Goal: Transaction & Acquisition: Purchase product/service

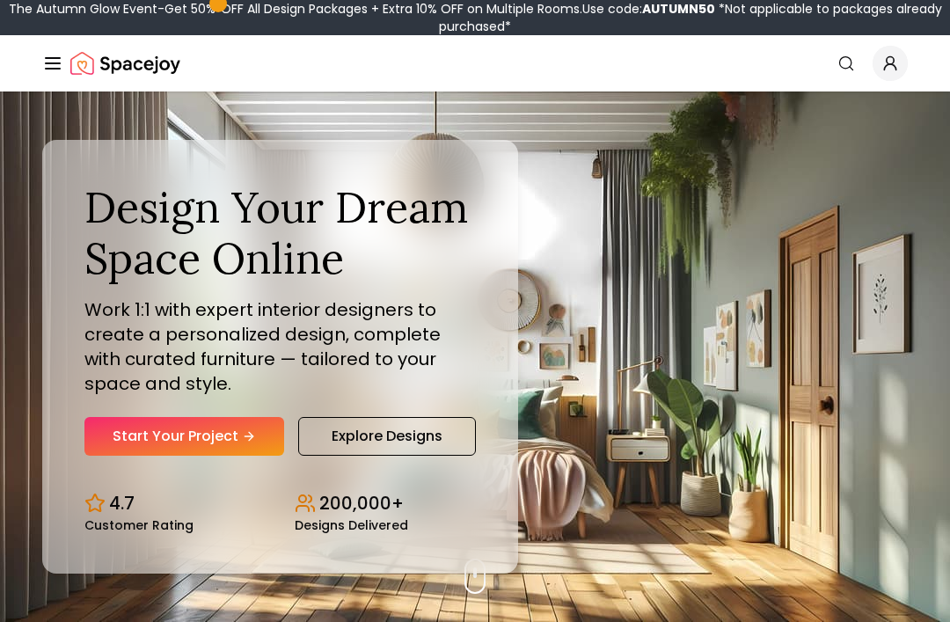
click at [140, 453] on link "Start Your Project" at bounding box center [184, 436] width 200 height 39
click at [154, 455] on link "Start Your Project" at bounding box center [184, 436] width 200 height 39
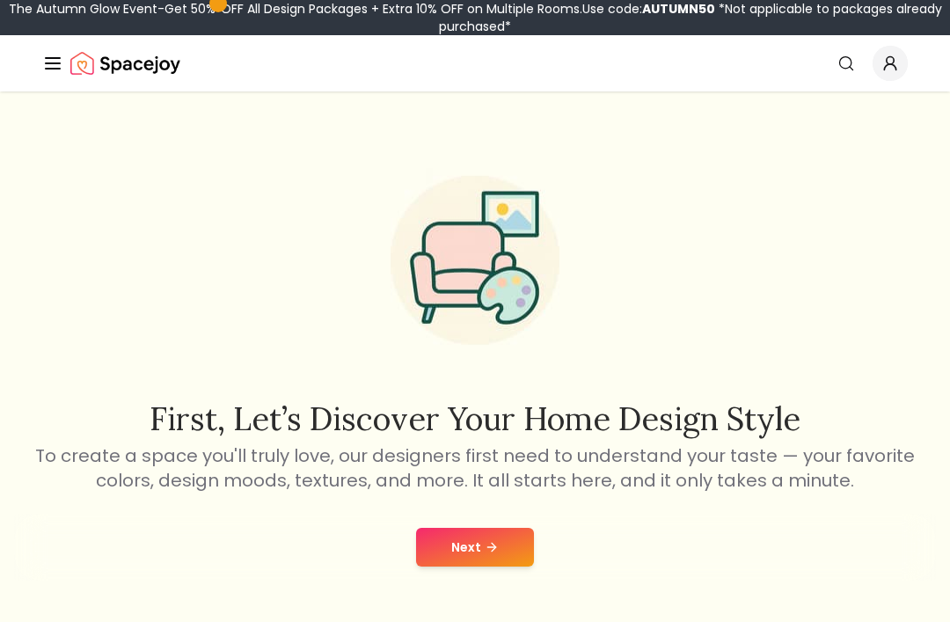
click at [495, 529] on button "Next" at bounding box center [475, 547] width 118 height 39
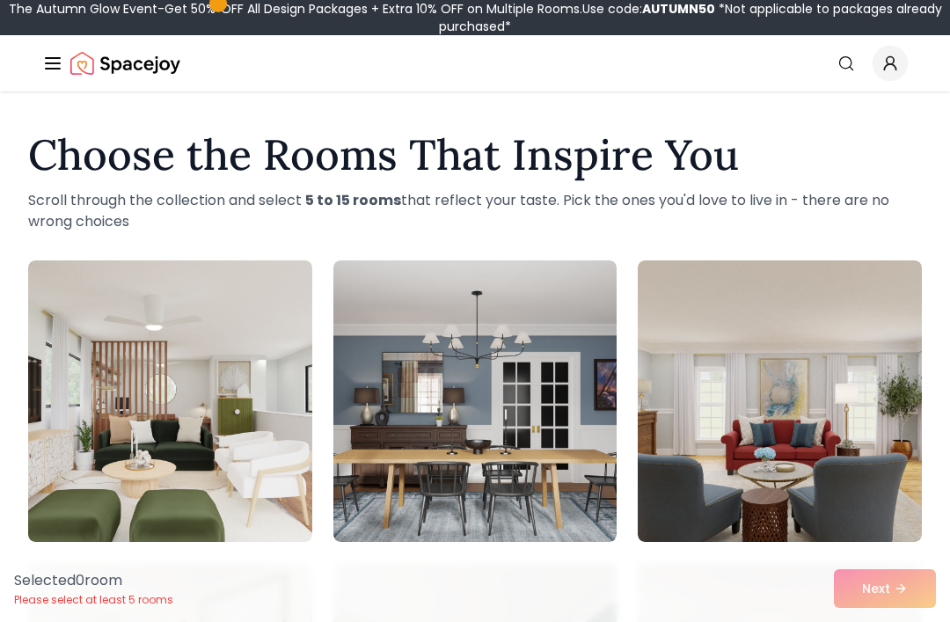
click at [847, 57] on circle "Global" at bounding box center [845, 62] width 11 height 11
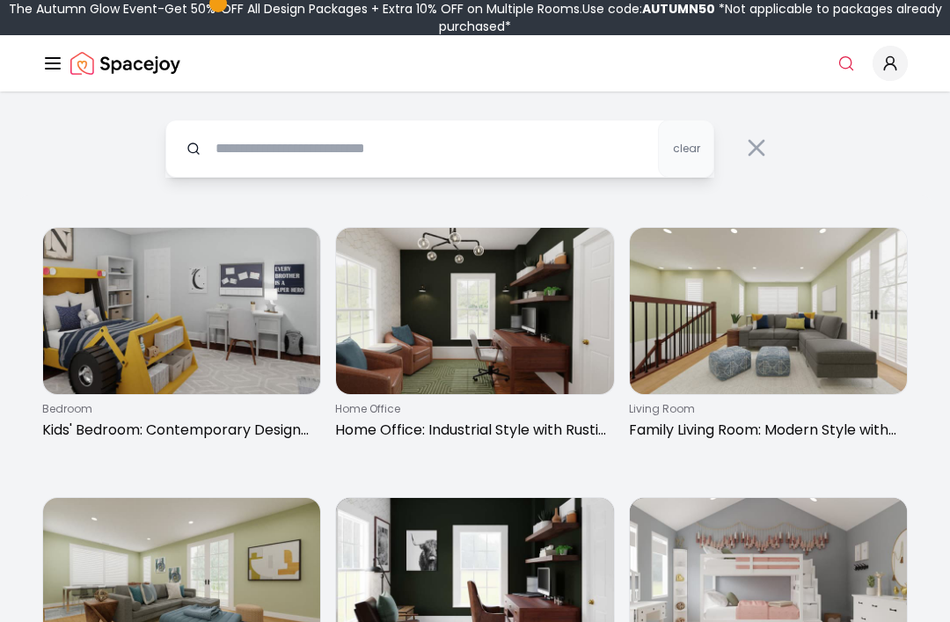
click at [579, 150] on input "text" at bounding box center [439, 149] width 549 height 58
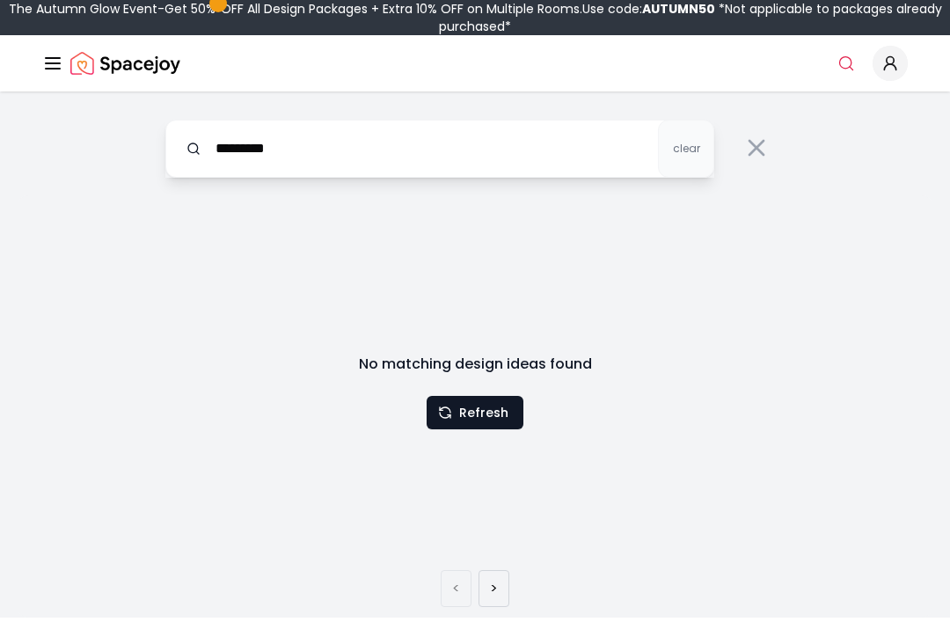
click at [494, 397] on button "Refresh" at bounding box center [474, 412] width 97 height 33
click at [515, 413] on button "Refresh" at bounding box center [474, 412] width 97 height 33
click at [600, 162] on input "********" at bounding box center [439, 149] width 549 height 58
type input "*"
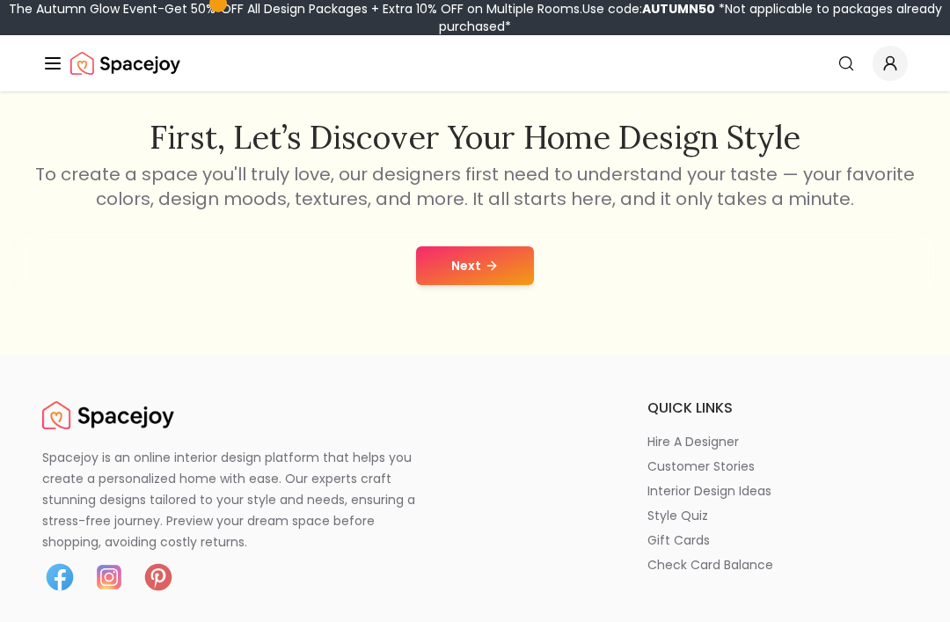
scroll to position [281, 0]
click at [513, 253] on button "Next" at bounding box center [475, 266] width 118 height 39
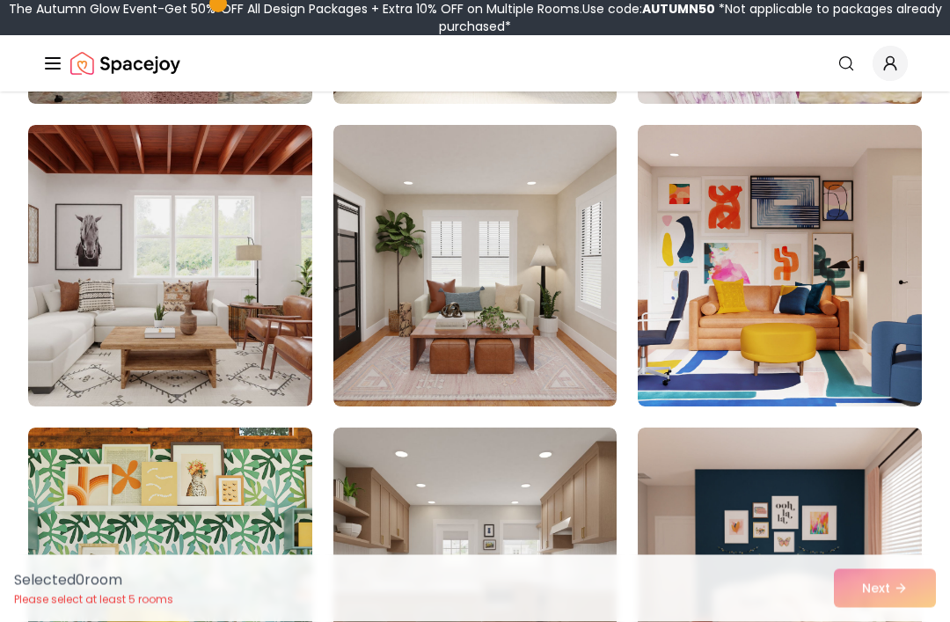
scroll to position [740, 0]
click at [76, 320] on img at bounding box center [170, 265] width 284 height 281
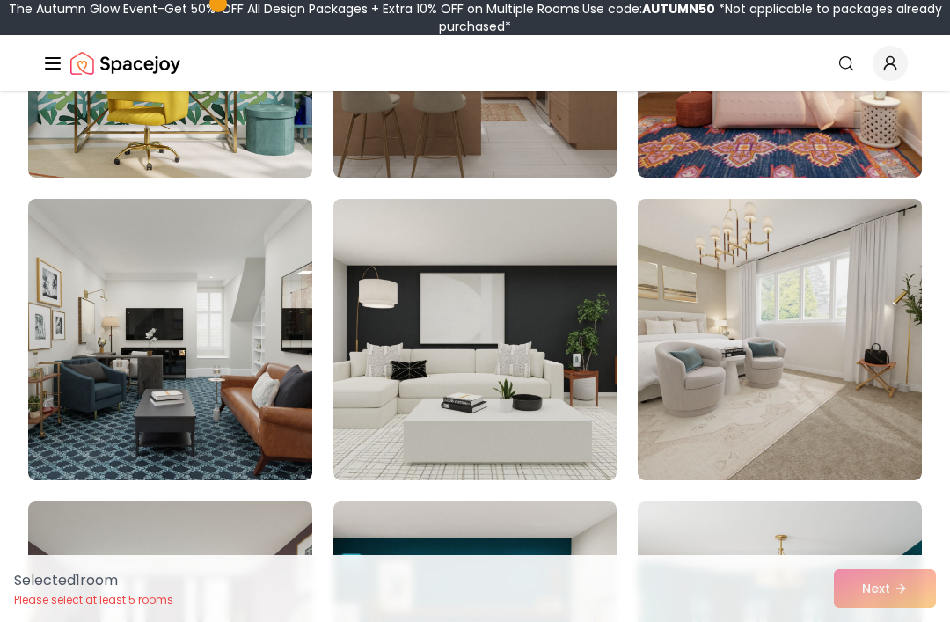
scroll to position [1272, 0]
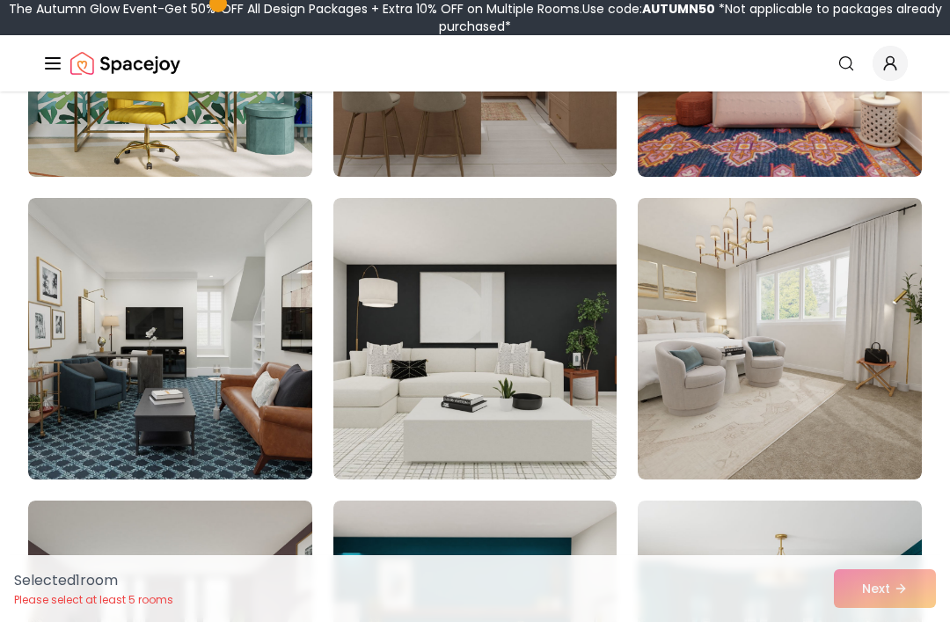
click at [409, 445] on img at bounding box center [475, 338] width 284 height 281
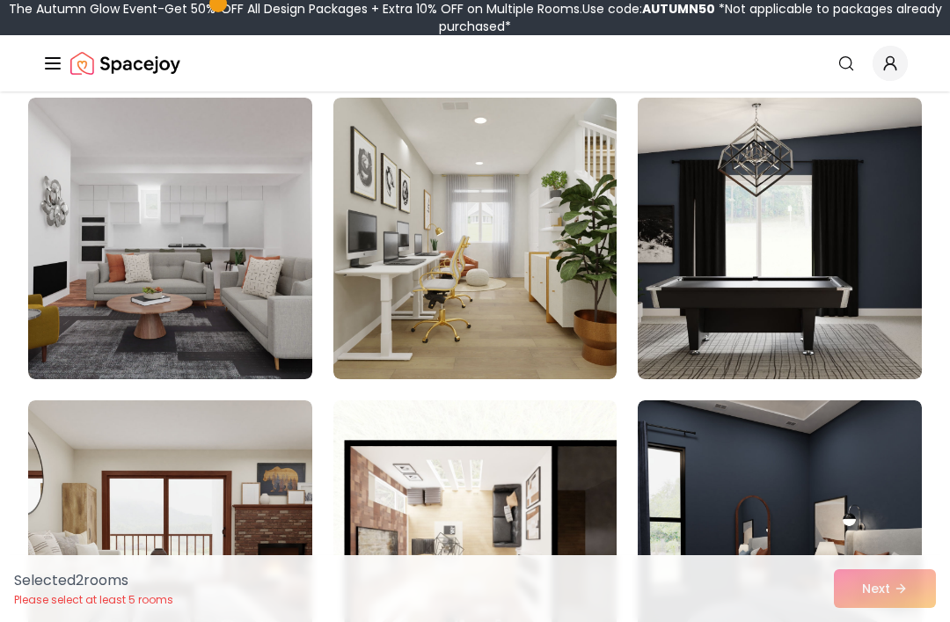
scroll to position [2594, 0]
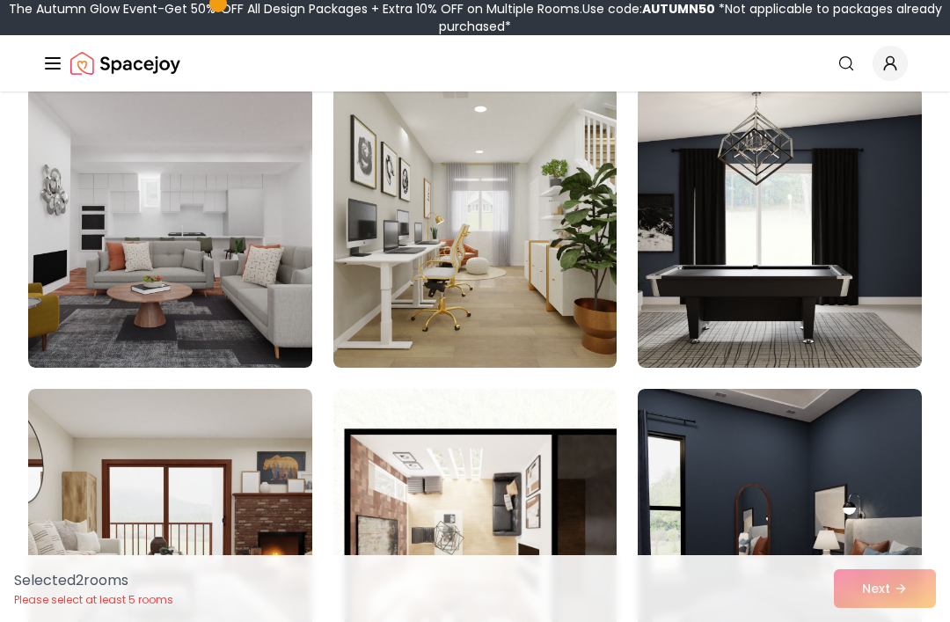
click at [112, 326] on img at bounding box center [170, 226] width 284 height 281
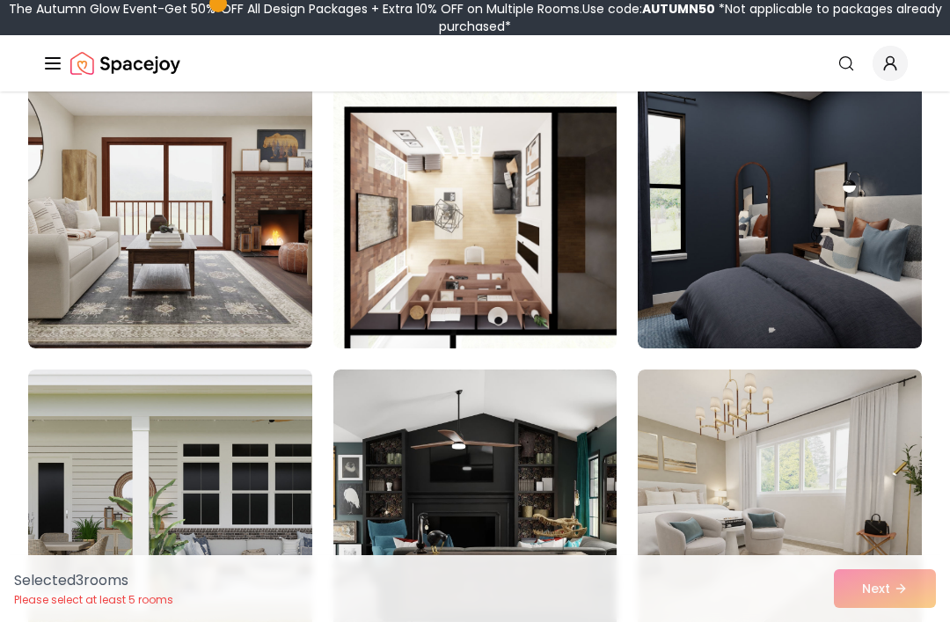
scroll to position [2917, 0]
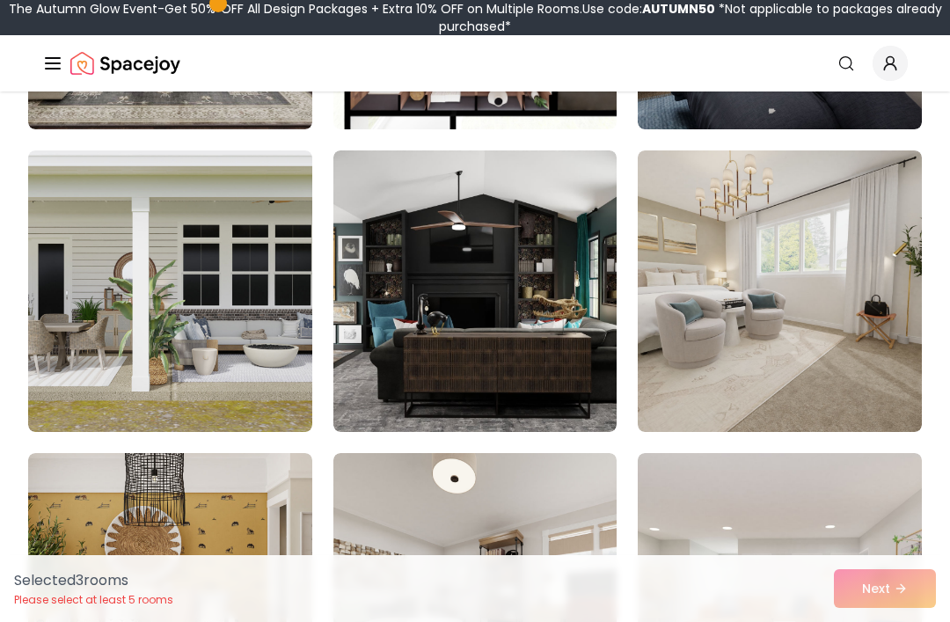
click at [544, 369] on img at bounding box center [475, 290] width 284 height 281
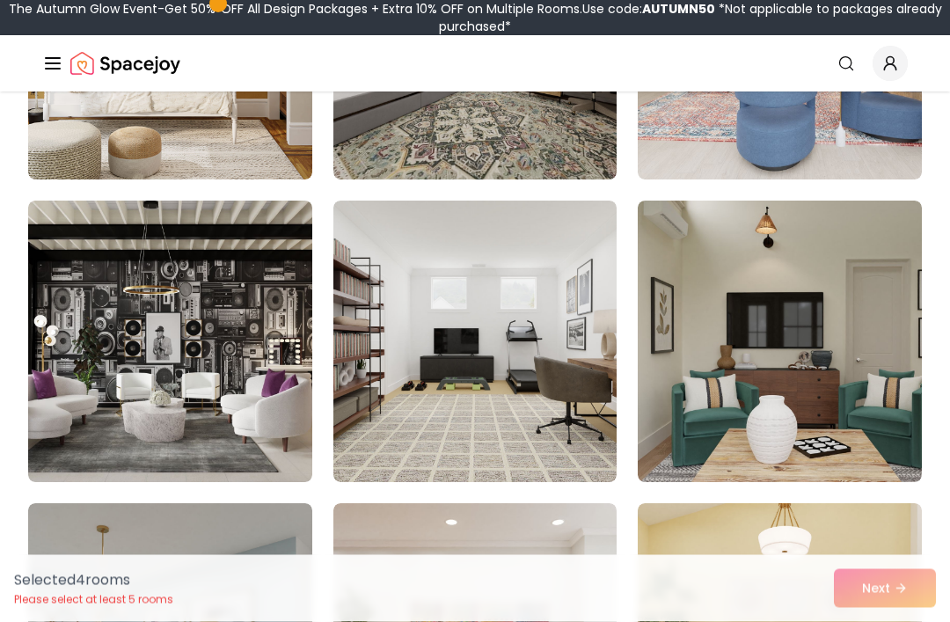
scroll to position [3690, 0]
click at [77, 354] on img at bounding box center [170, 340] width 284 height 281
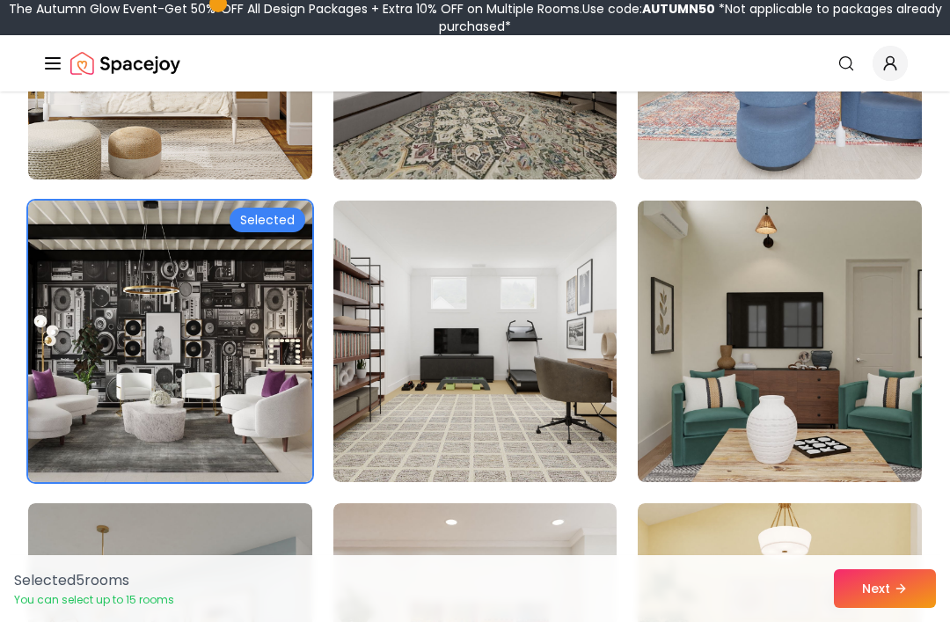
click at [891, 608] on button "Next" at bounding box center [885, 588] width 102 height 39
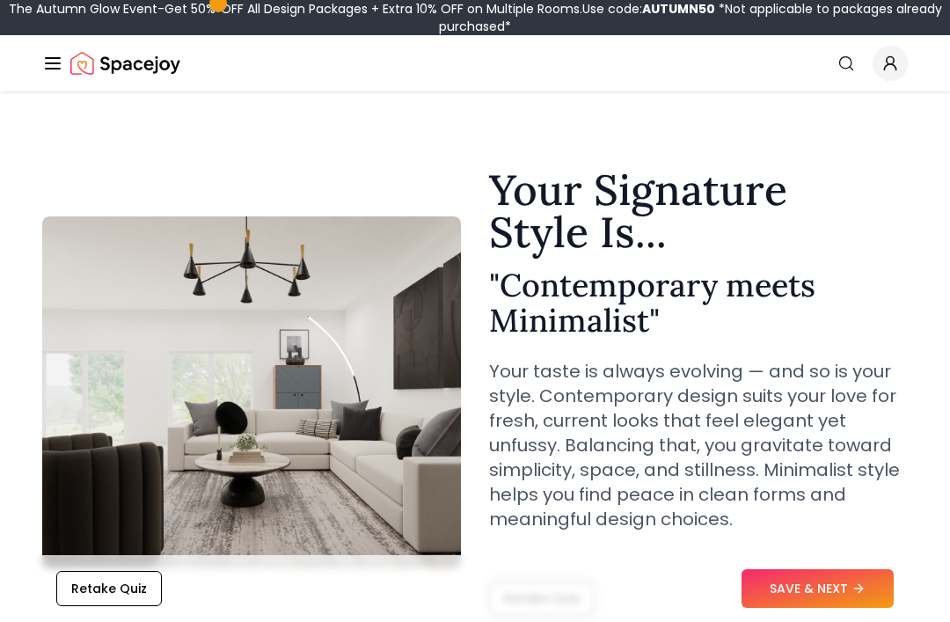
click at [819, 590] on button "SAVE & NEXT" at bounding box center [817, 588] width 152 height 39
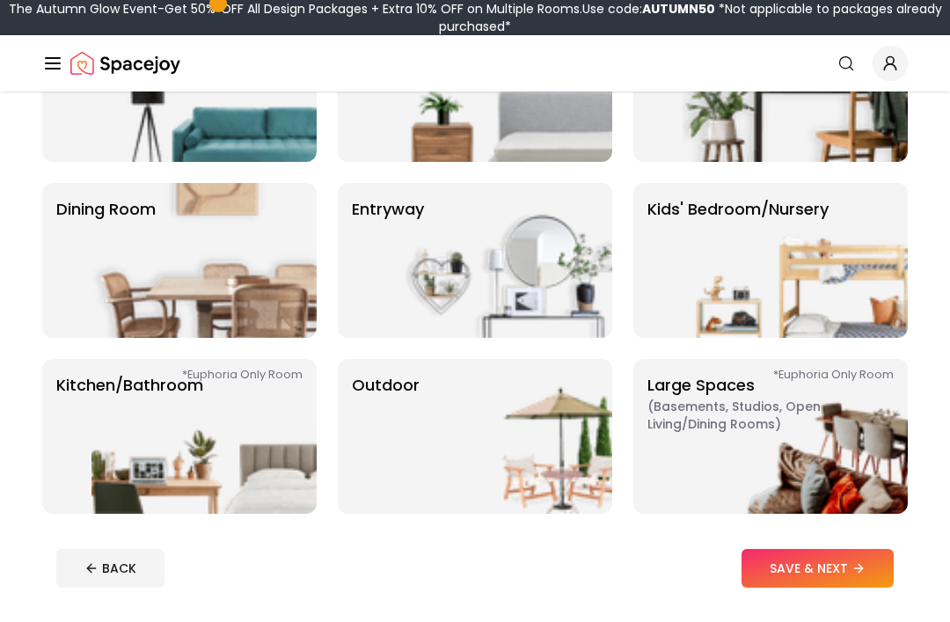
scroll to position [236, 0]
click at [841, 415] on img at bounding box center [794, 436] width 225 height 155
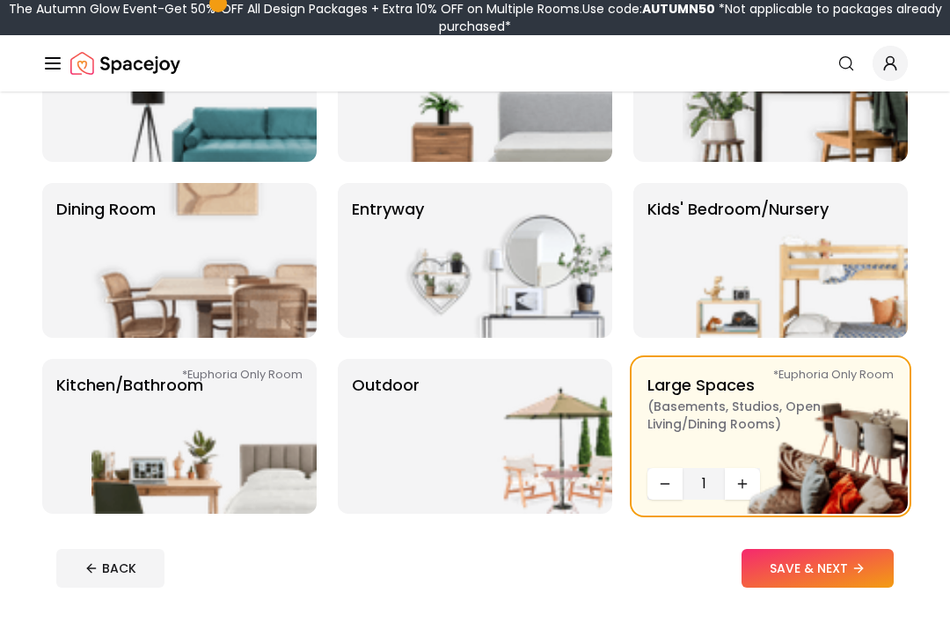
click at [841, 572] on button "SAVE & NEXT" at bounding box center [817, 568] width 152 height 39
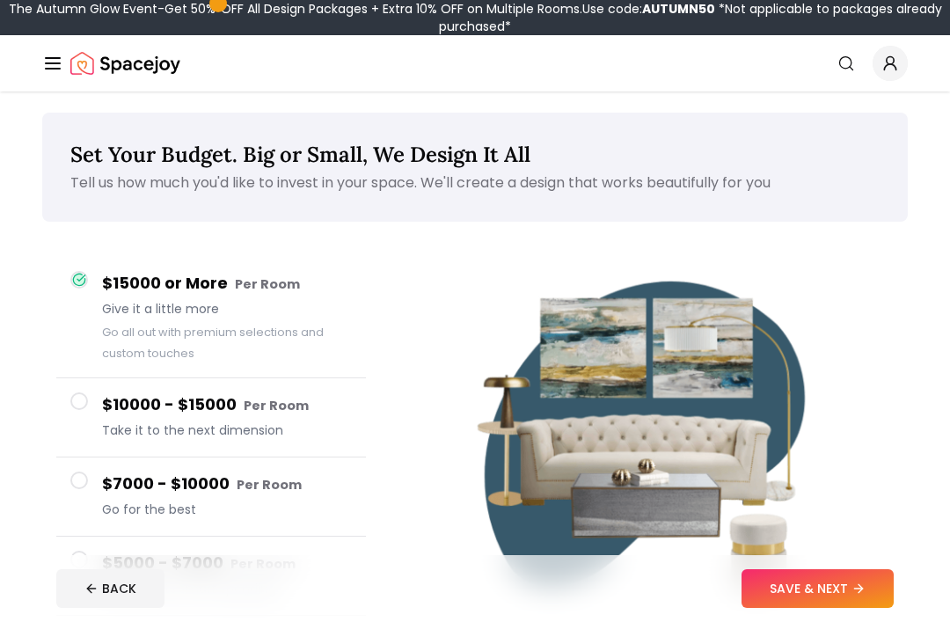
click at [818, 608] on button "SAVE & NEXT" at bounding box center [817, 588] width 152 height 39
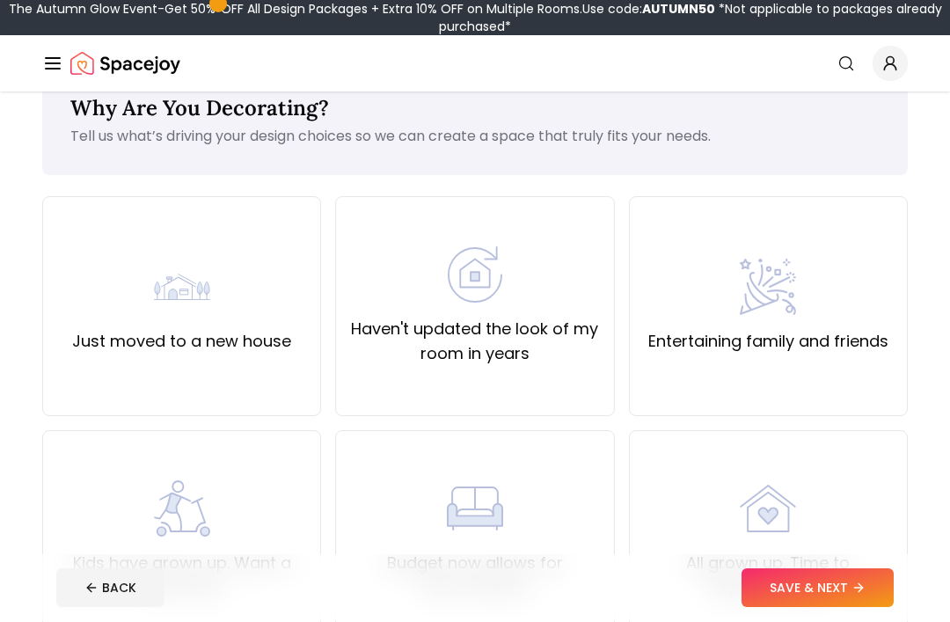
scroll to position [47, 0]
click at [411, 410] on div "Haven't updated the look of my room in years" at bounding box center [474, 306] width 279 height 220
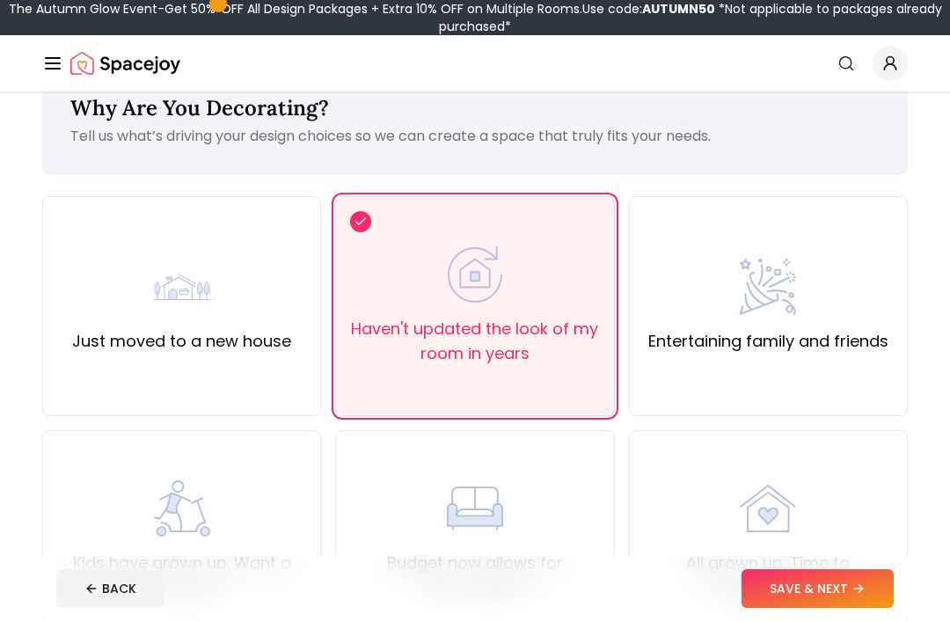
click at [827, 581] on button "SAVE & NEXT" at bounding box center [817, 588] width 152 height 39
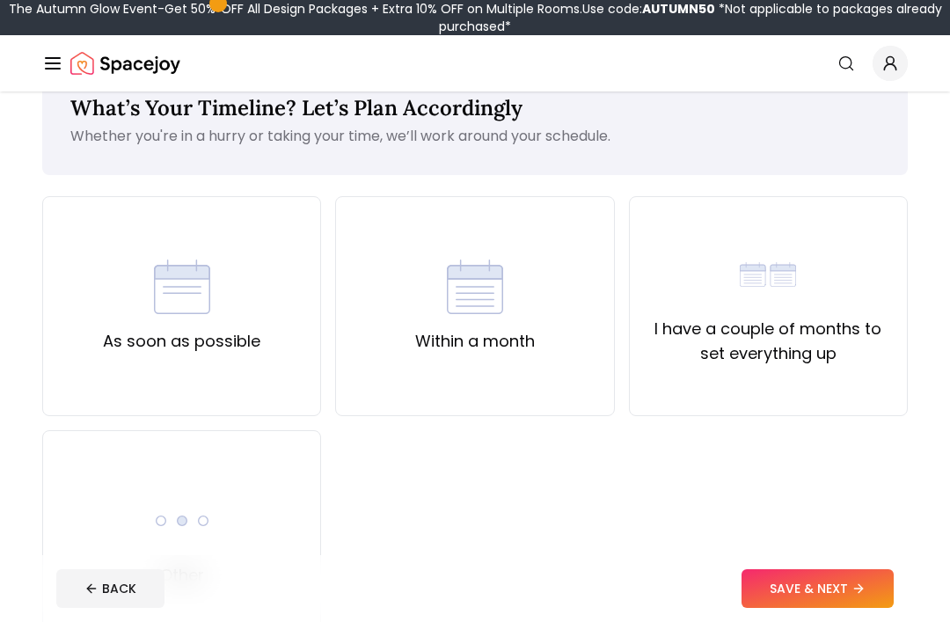
click at [856, 394] on div "I have a couple of months to set everything up" at bounding box center [768, 306] width 279 height 220
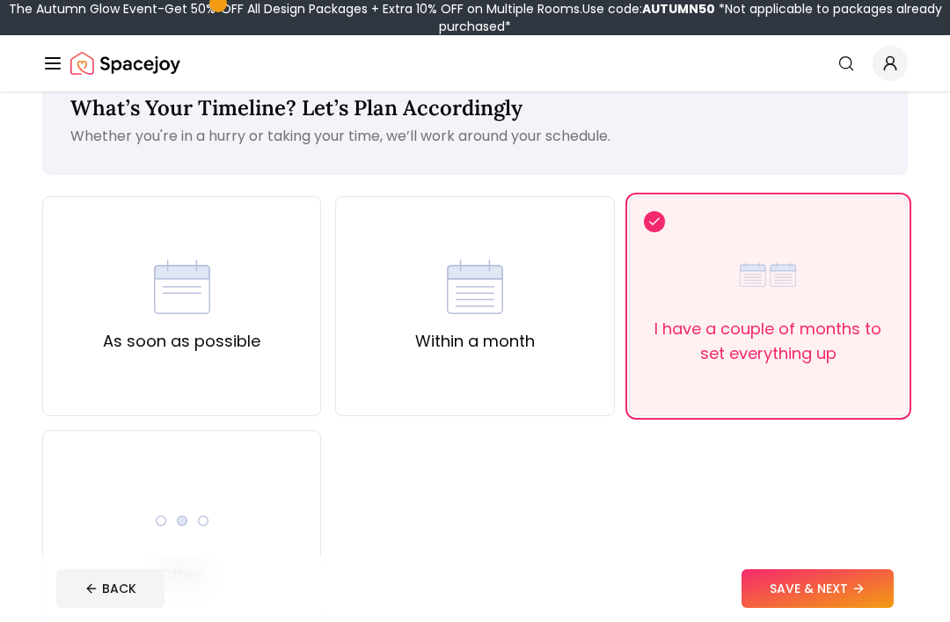
click at [836, 592] on button "SAVE & NEXT" at bounding box center [817, 588] width 152 height 39
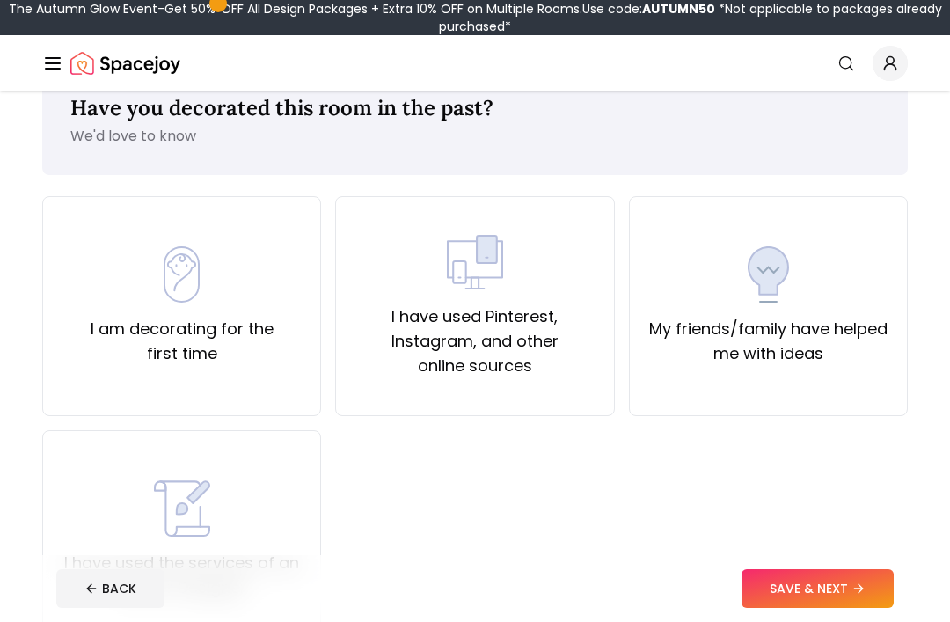
click at [808, 402] on div "My friends/family have helped me with ideas" at bounding box center [768, 306] width 279 height 220
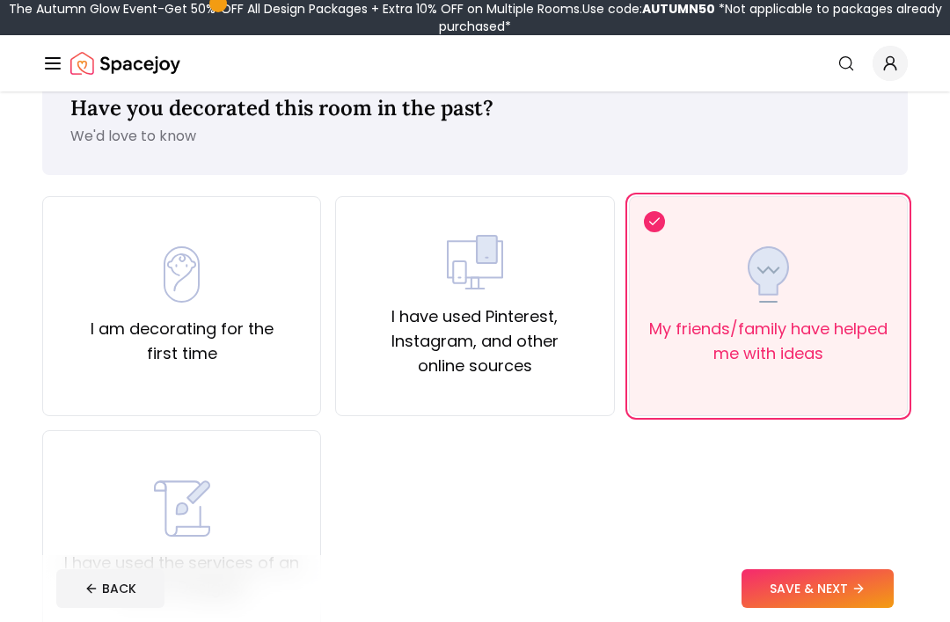
click at [829, 589] on button "SAVE & NEXT" at bounding box center [817, 588] width 152 height 39
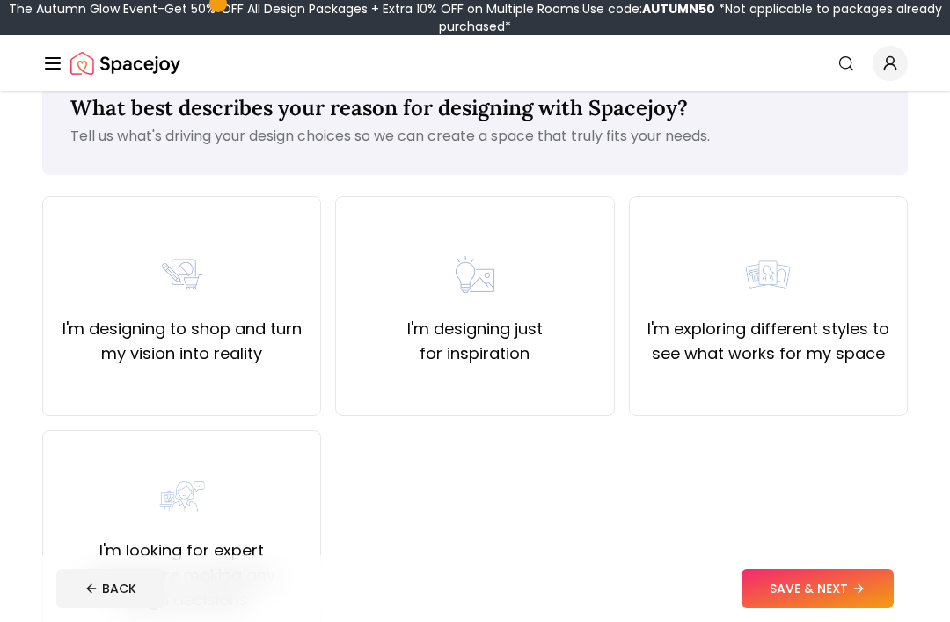
click at [97, 373] on div "I'm designing to shop and turn my vision into reality" at bounding box center [181, 306] width 279 height 220
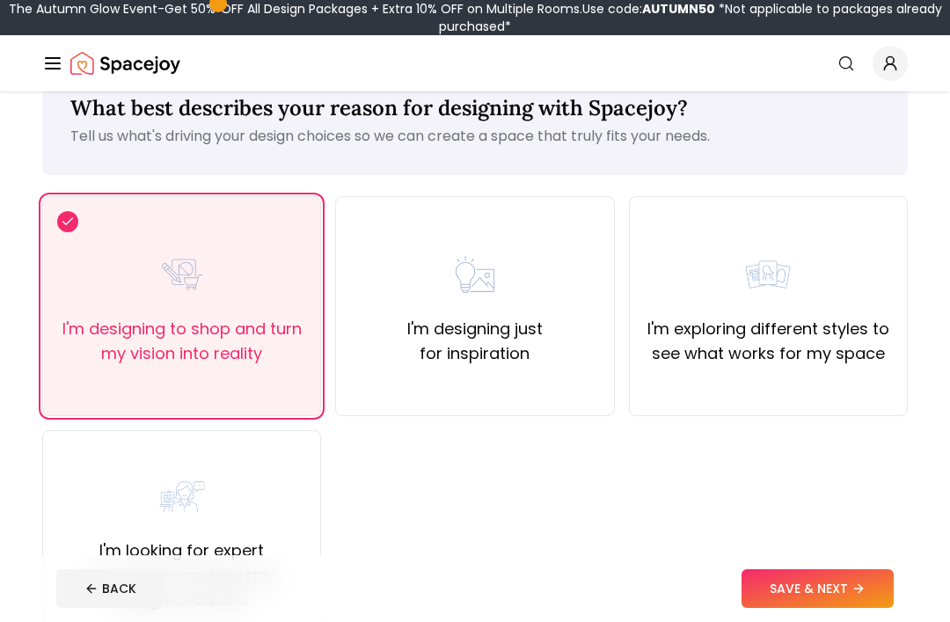
click at [826, 583] on button "SAVE & NEXT" at bounding box center [817, 588] width 152 height 39
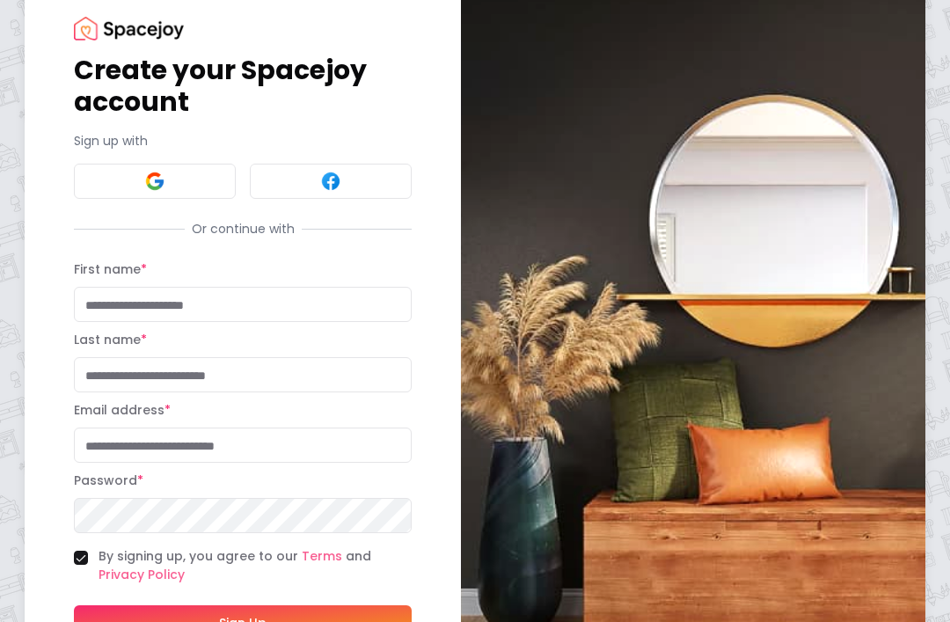
click at [107, 195] on button at bounding box center [155, 181] width 162 height 35
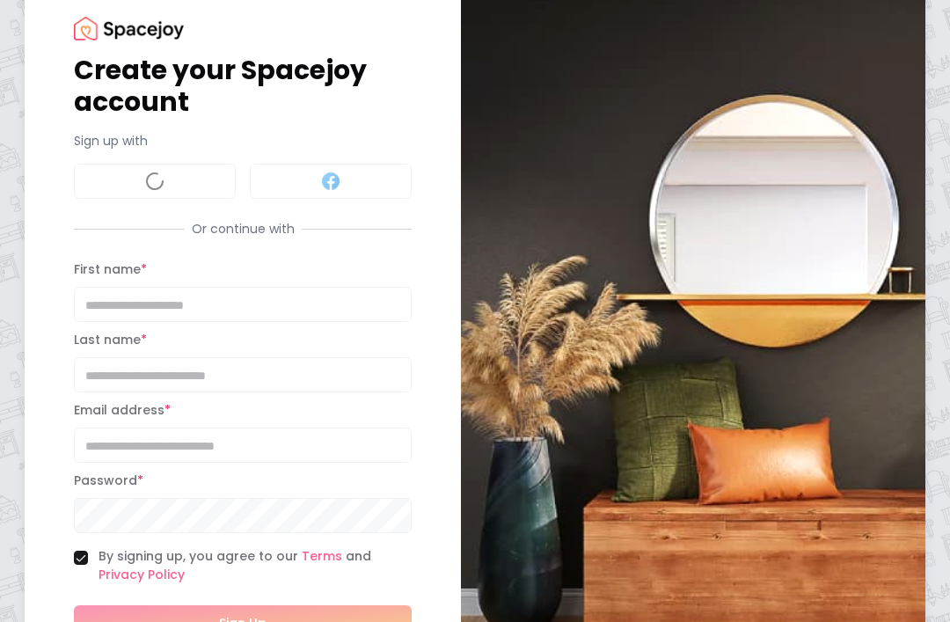
click at [113, 200] on div "Create your Spacejoy account Sign up with Or continue with First name * Last na…" at bounding box center [243, 341] width 338 height 648
